Goal: Information Seeking & Learning: Learn about a topic

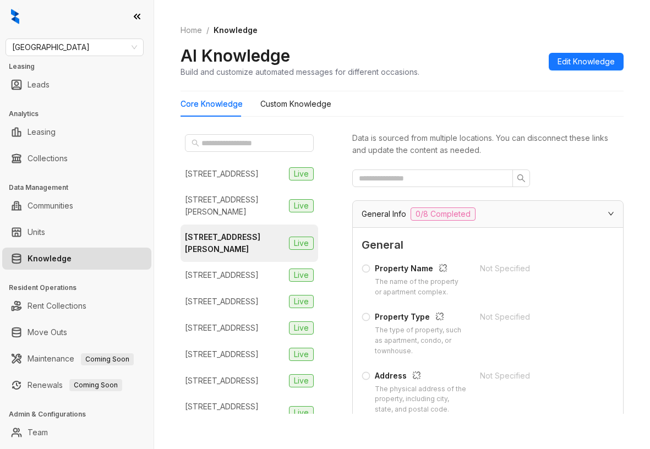
click at [514, 34] on ol "Home / Knowledge" at bounding box center [402, 30] width 443 height 12
